Goal: Transaction & Acquisition: Download file/media

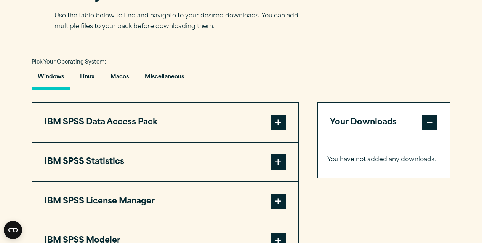
scroll to position [533, 0]
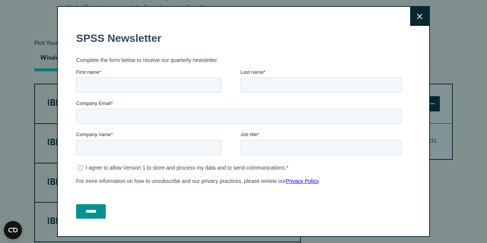
click at [417, 15] on icon at bounding box center [419, 16] width 5 height 5
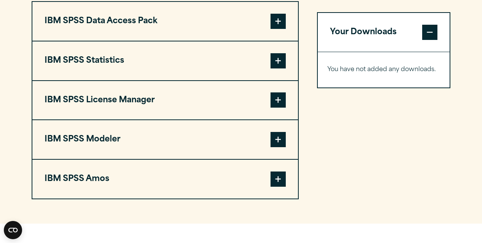
scroll to position [571, 0]
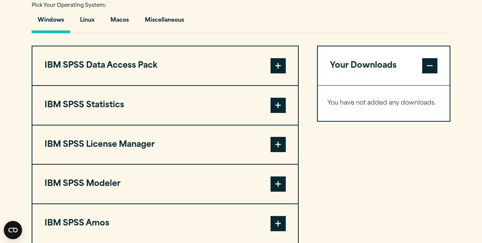
click at [59, 183] on button "IBM SPSS Modeler" at bounding box center [164, 184] width 265 height 39
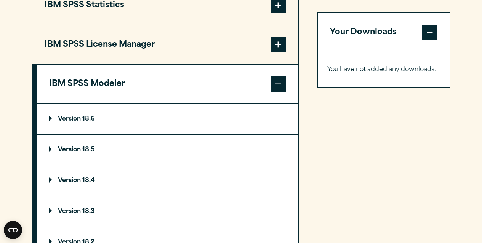
scroll to position [686, 0]
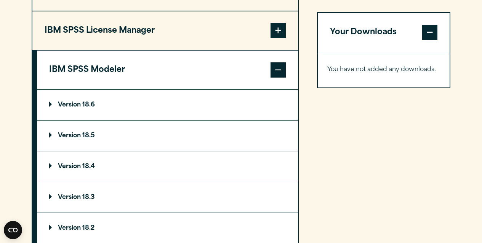
click at [125, 106] on summary "Version 18.6" at bounding box center [167, 105] width 261 height 30
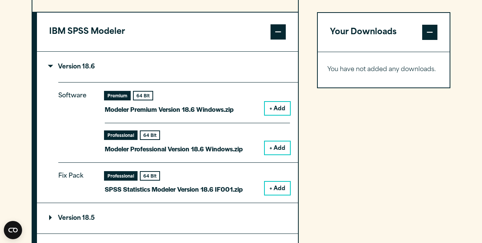
scroll to position [724, 0]
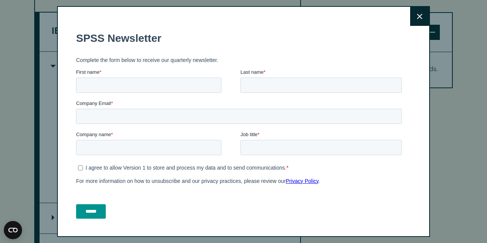
click at [282, 108] on form "SPSS Newsletter Complete the form below to receive our quarterly newsletter. Fi…" at bounding box center [240, 125] width 329 height 200
click at [417, 19] on icon at bounding box center [419, 17] width 5 height 6
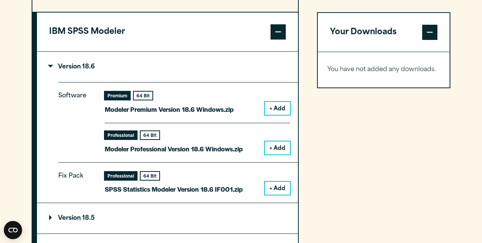
click at [265, 108] on button "+ Add" at bounding box center [277, 108] width 25 height 13
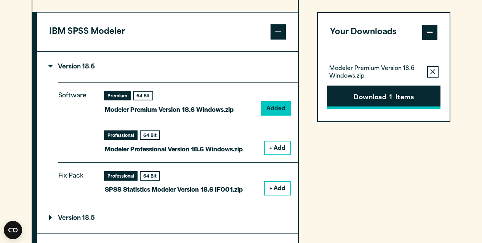
click at [401, 100] on button "Download 1 Items" at bounding box center [383, 98] width 113 height 24
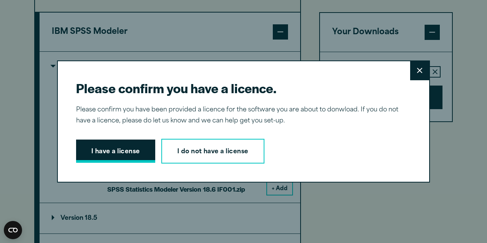
click at [115, 154] on button "I have a license" at bounding box center [115, 152] width 79 height 24
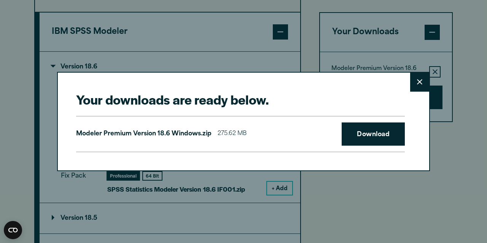
click at [361, 147] on div "Modeler Premium Version 18.6 Windows.zip 275.62 MB Download" at bounding box center [240, 134] width 329 height 37
click at [363, 140] on link "Download" at bounding box center [373, 135] width 63 height 24
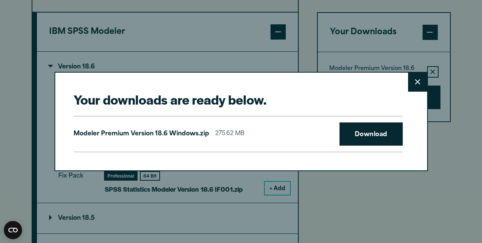
click at [392, 177] on div "Your downloads are ready below. Close Modeler Premium Version 18.6 Windows.zip …" at bounding box center [241, 121] width 482 height 243
